Goal: Obtain resource: Download file/media

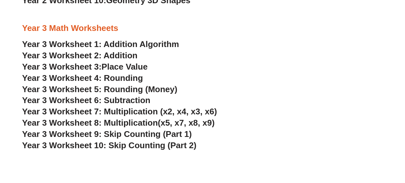
scroll to position [876, 0]
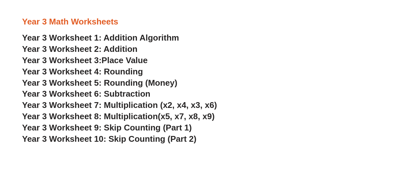
click at [127, 107] on span "Year 3 Worksheet 7: Multiplication (x2, x4, x3, x6)" at bounding box center [119, 105] width 195 height 10
drag, startPoint x: 407, startPoint y: 39, endPoint x: 382, endPoint y: 27, distance: 27.8
click at [382, 27] on div at bounding box center [202, 29] width 360 height 5
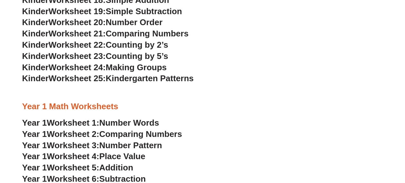
scroll to position [522, 0]
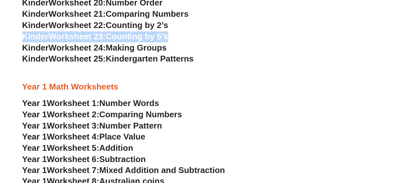
drag, startPoint x: 409, startPoint y: 29, endPoint x: 374, endPoint y: 31, distance: 34.8
click at [374, 31] on div "Kindergarten Math Worksheets Kinder Worksheet 1: Trading & Coloring Numbers Kin…" at bounding box center [202, 95] width 367 height 846
copy div "Counting by 2’s Kinder Worksheet 23: Counting by 5’s"
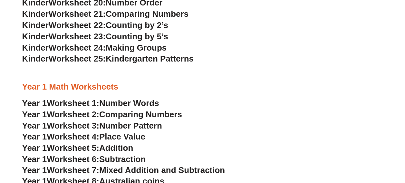
drag, startPoint x: 406, startPoint y: 26, endPoint x: 249, endPoint y: 57, distance: 160.0
click at [249, 57] on h3 "Kinder Worksheet 25: Kindergarten Patterns" at bounding box center [202, 58] width 360 height 11
click at [229, 97] on div at bounding box center [202, 94] width 360 height 5
click at [227, 117] on h3 "Year 1 Worksheet 2: Comparing Numbers" at bounding box center [202, 114] width 360 height 11
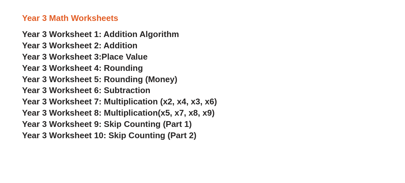
scroll to position [883, 0]
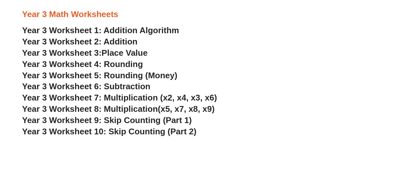
click at [126, 111] on span "Year 3 Worksheet 8: Multiplication" at bounding box center [90, 109] width 136 height 10
